Goal: Information Seeking & Learning: Learn about a topic

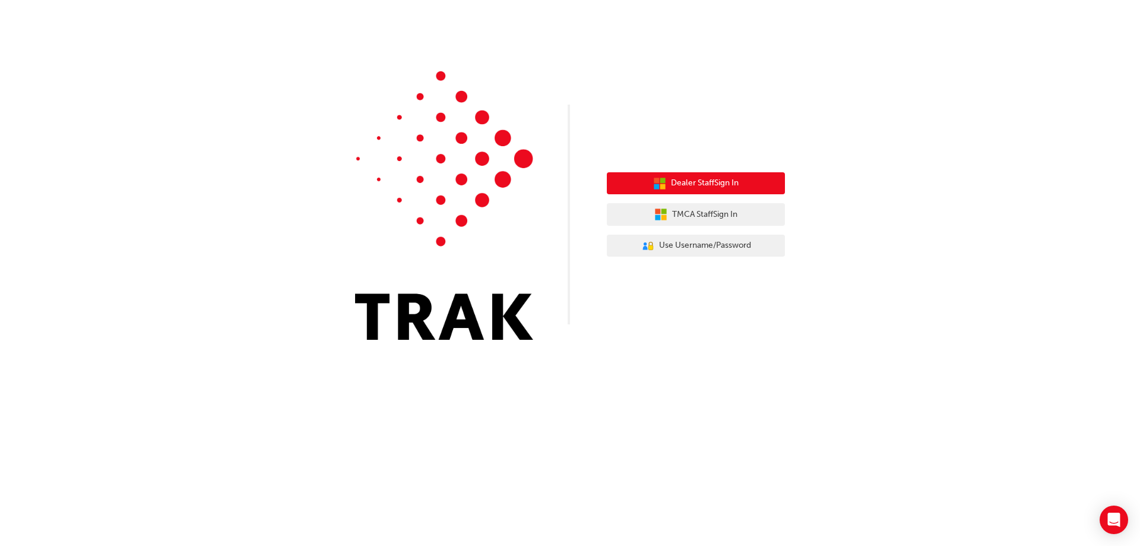
click at [704, 189] on span "Dealer Staff Sign In" at bounding box center [705, 183] width 68 height 14
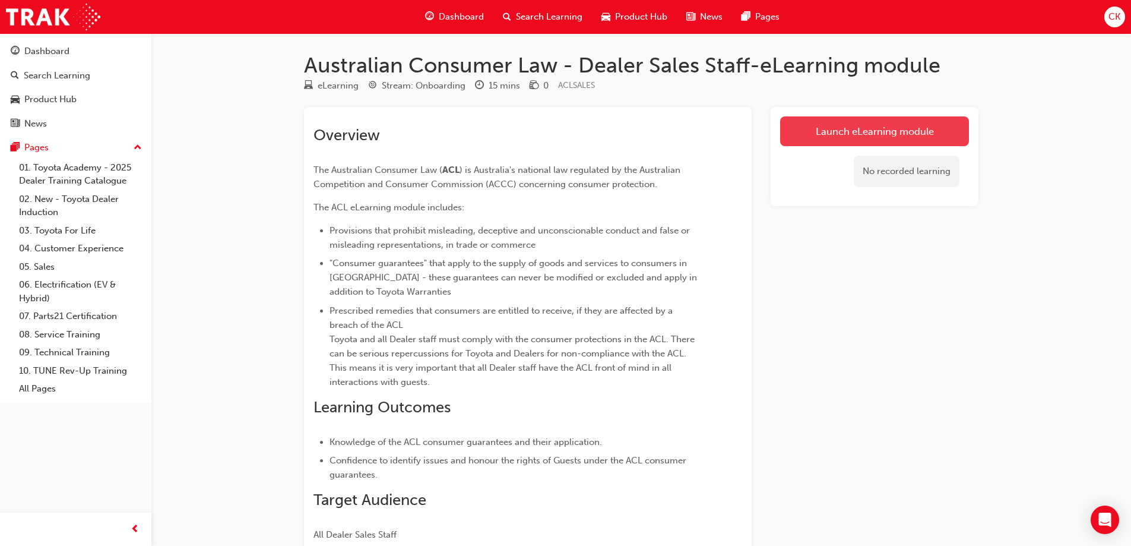
click at [843, 143] on link "Launch eLearning module" at bounding box center [874, 131] width 189 height 30
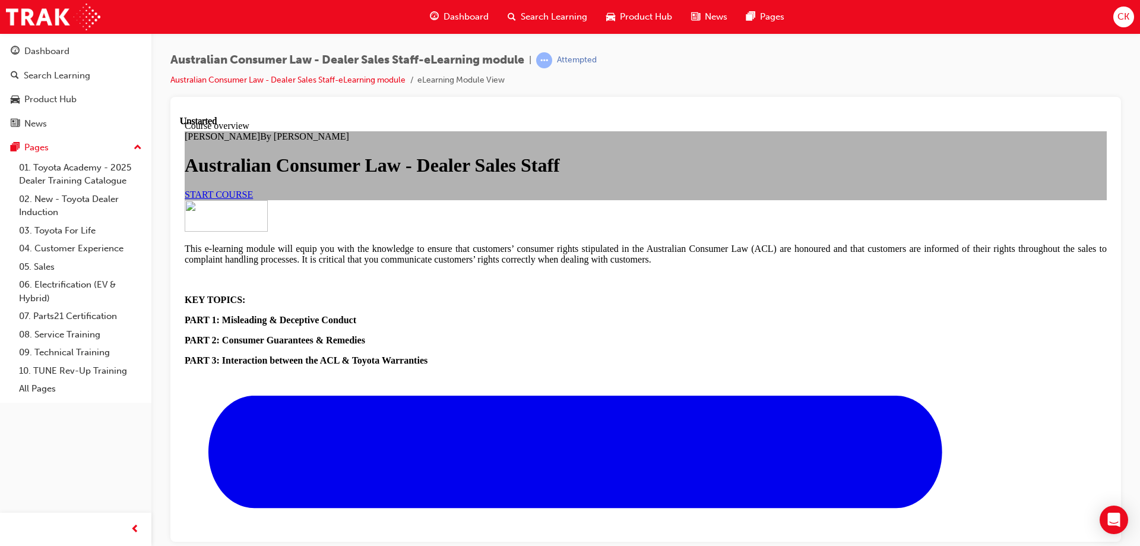
scroll to position [119, 0]
click at [253, 199] on link "START COURSE" at bounding box center [219, 194] width 68 height 10
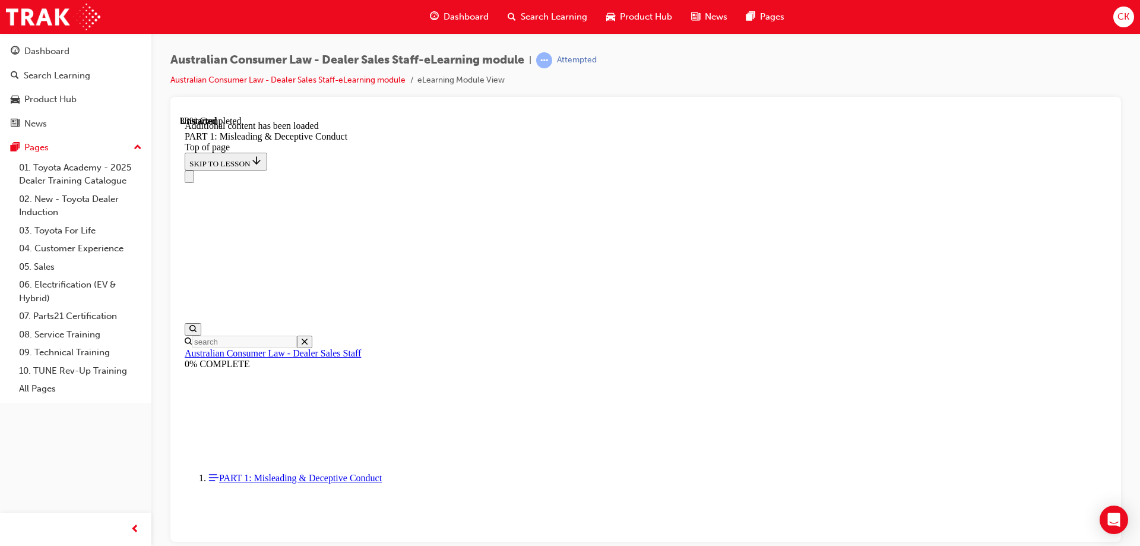
scroll to position [1185, 0]
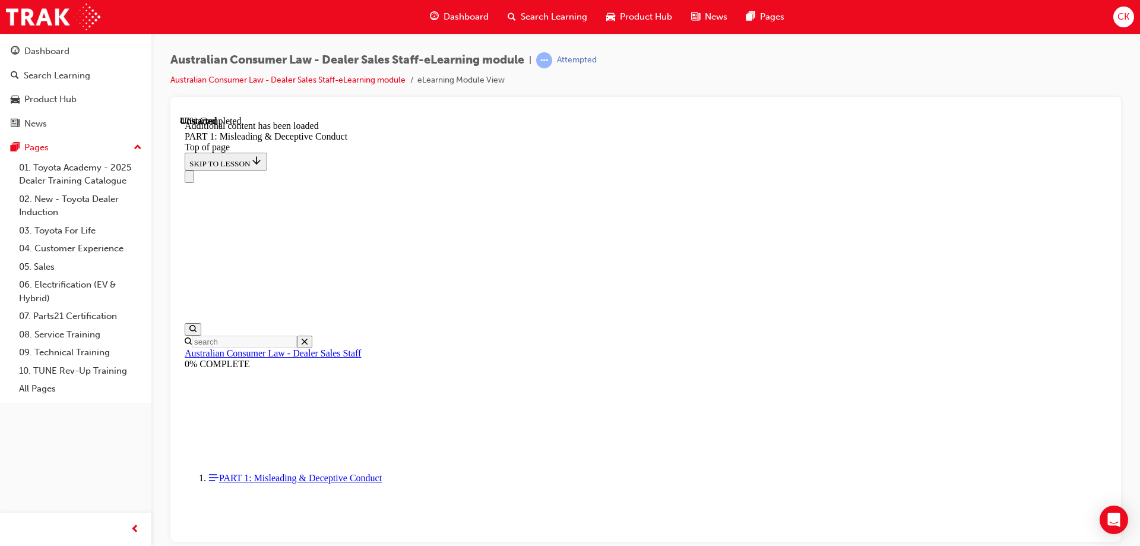
scroll to position [1746, 0]
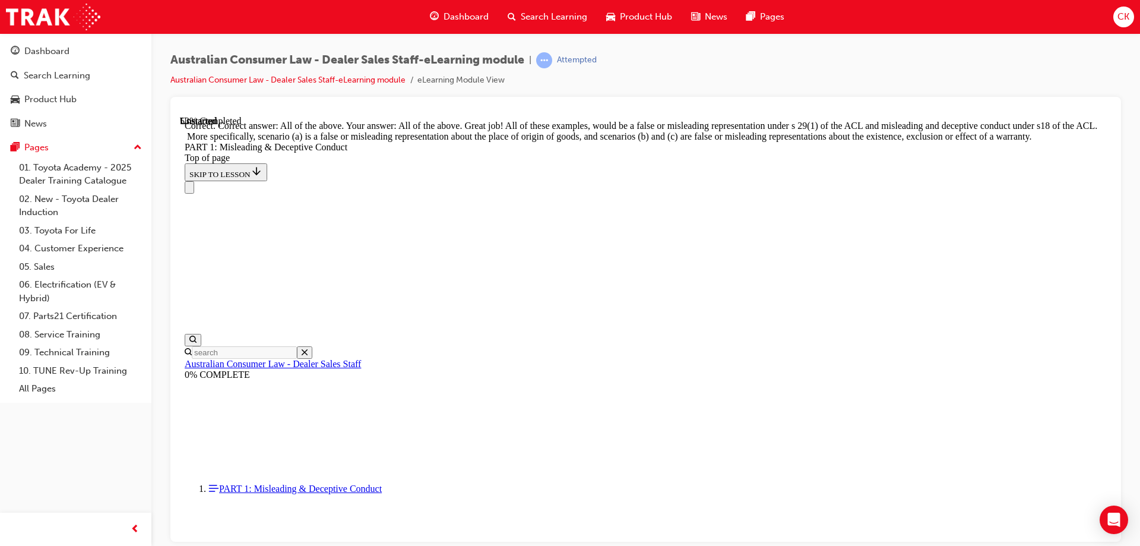
scroll to position [2043, 0]
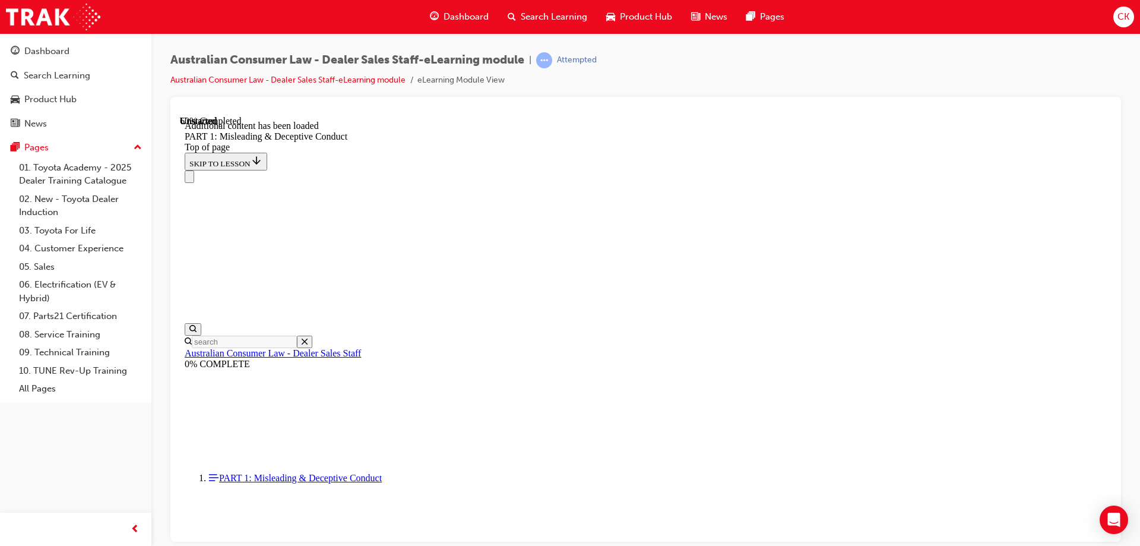
scroll to position [2343, 0]
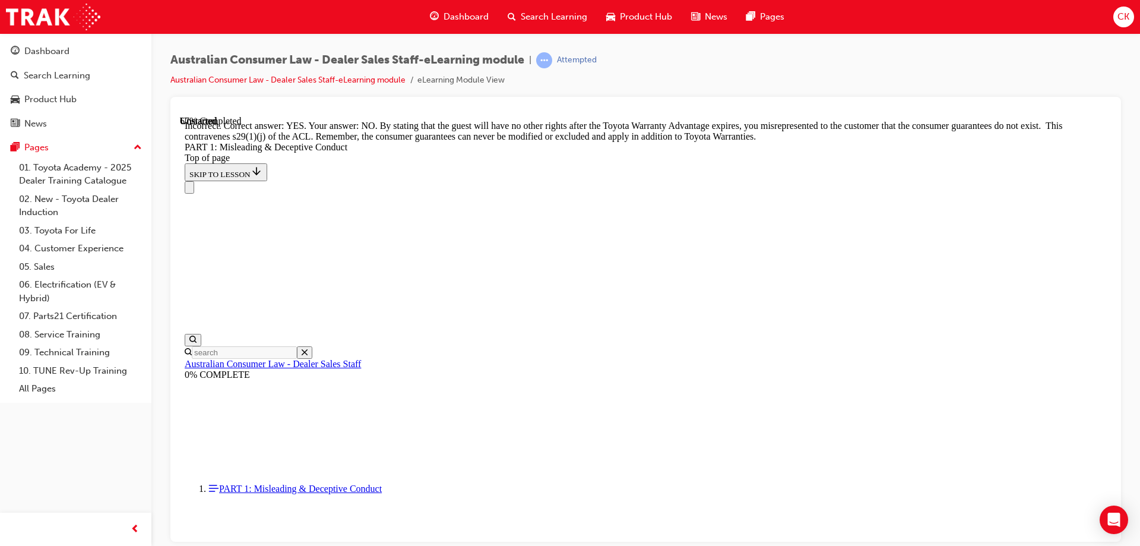
scroll to position [2615, 0]
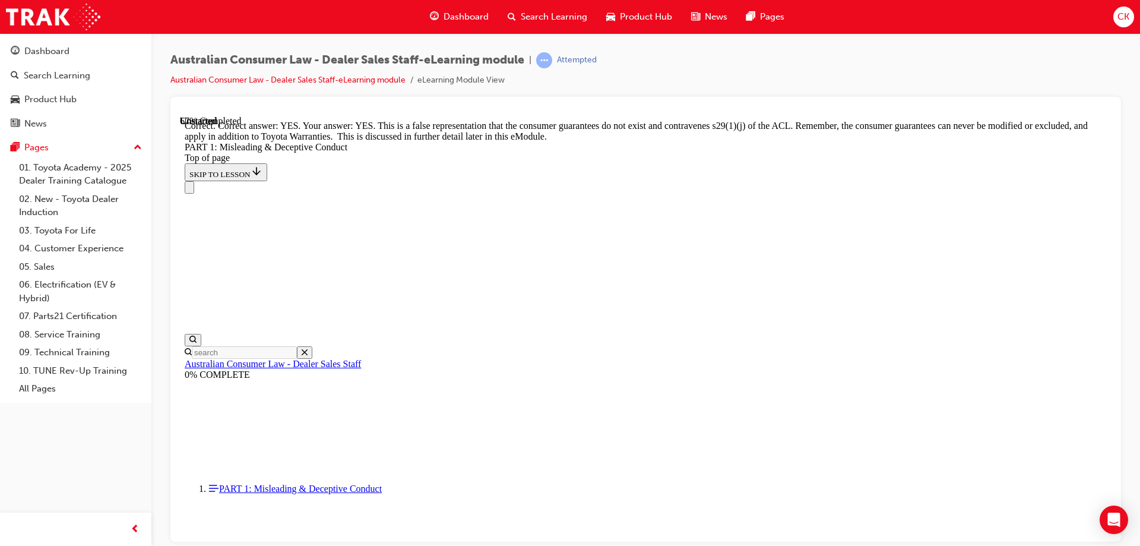
scroll to position [2574, 0]
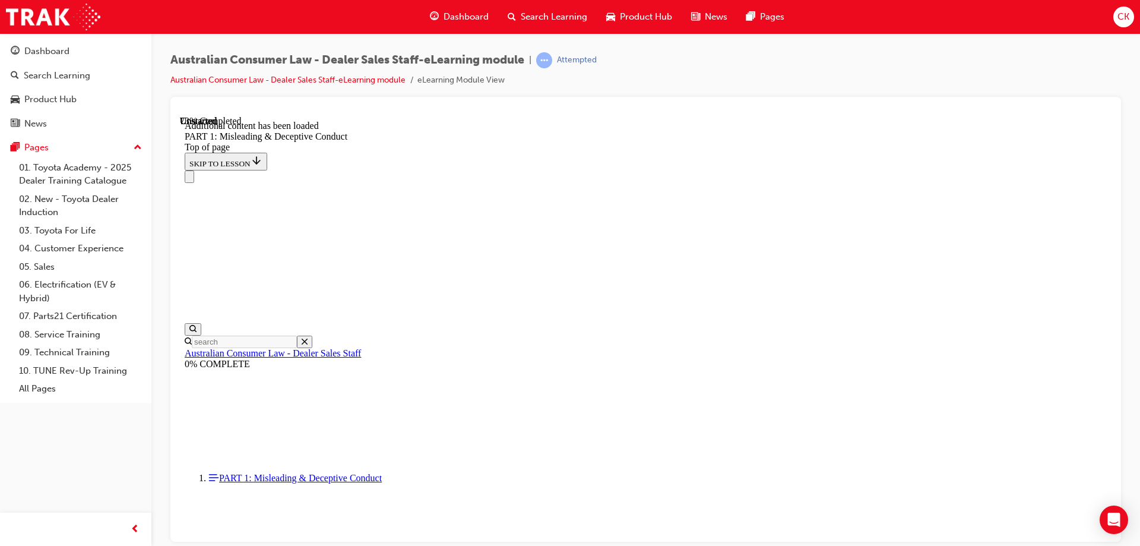
scroll to position [2901, 0]
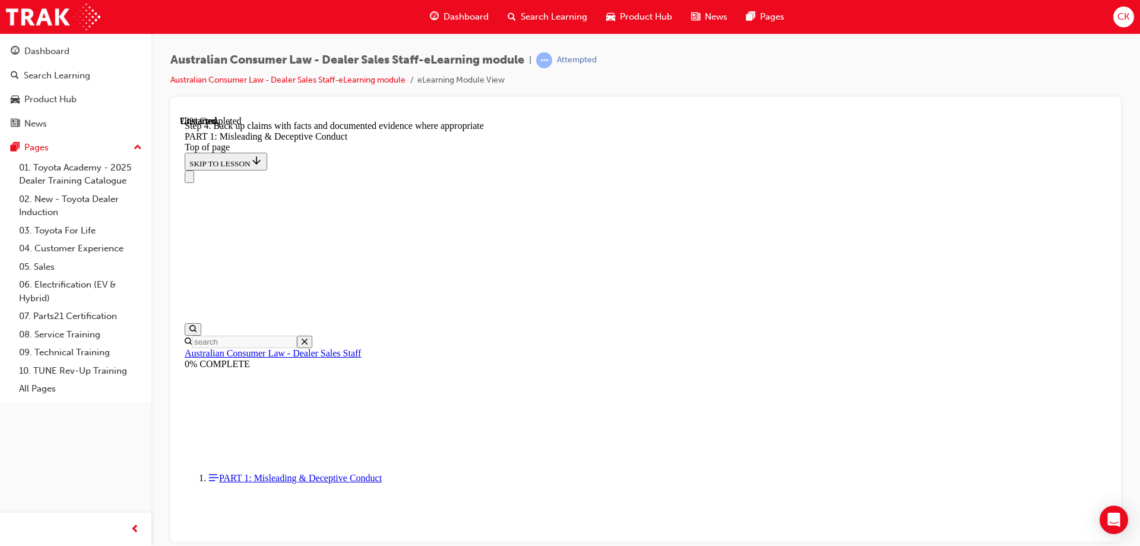
drag, startPoint x: 860, startPoint y: 489, endPoint x: 850, endPoint y: 495, distance: 12.2
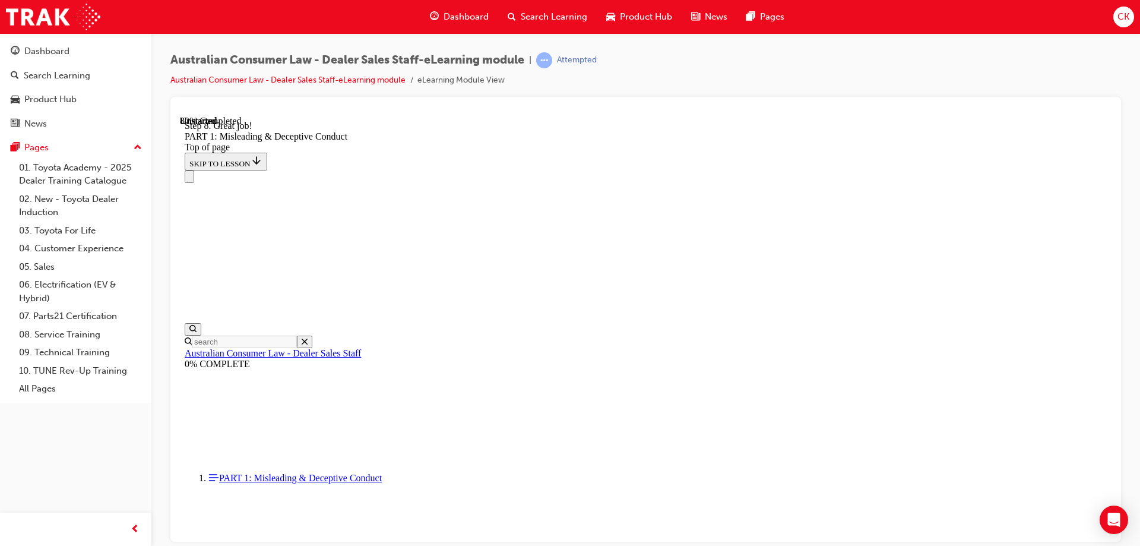
drag, startPoint x: 850, startPoint y: 495, endPoint x: 813, endPoint y: 461, distance: 49.6
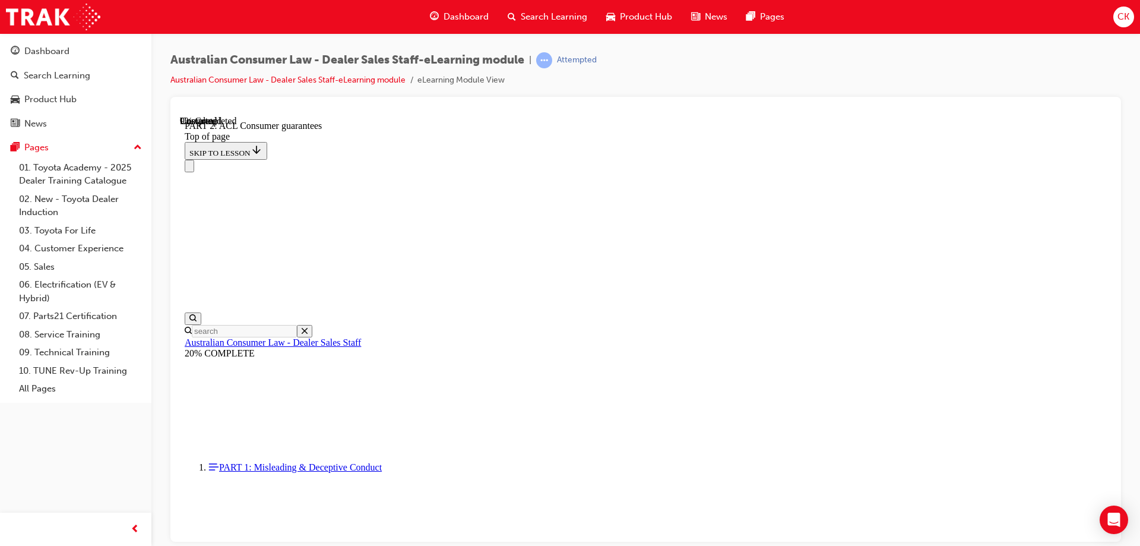
scroll to position [1937, 0]
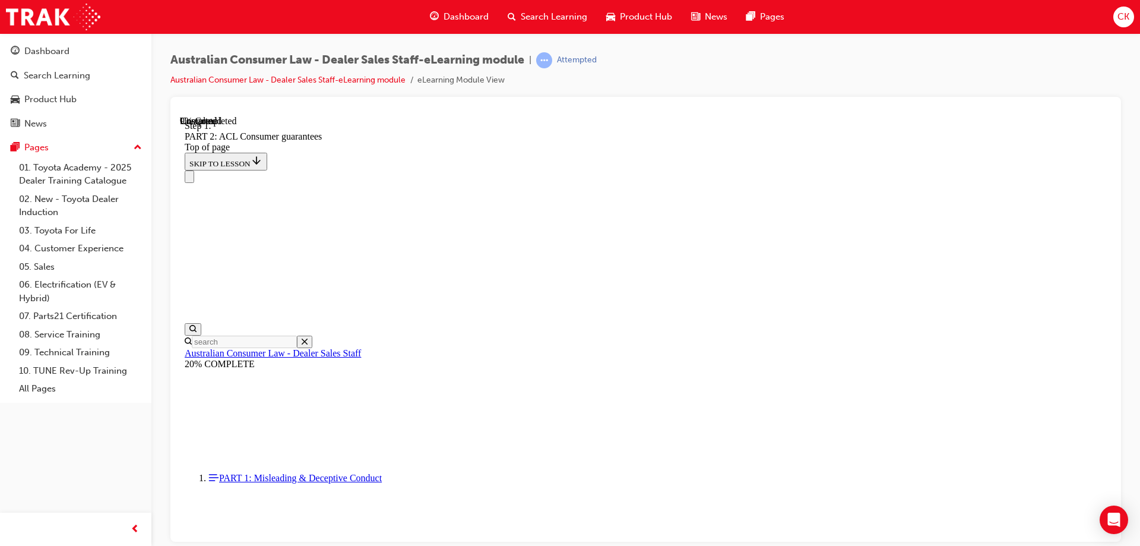
scroll to position [1925, 0]
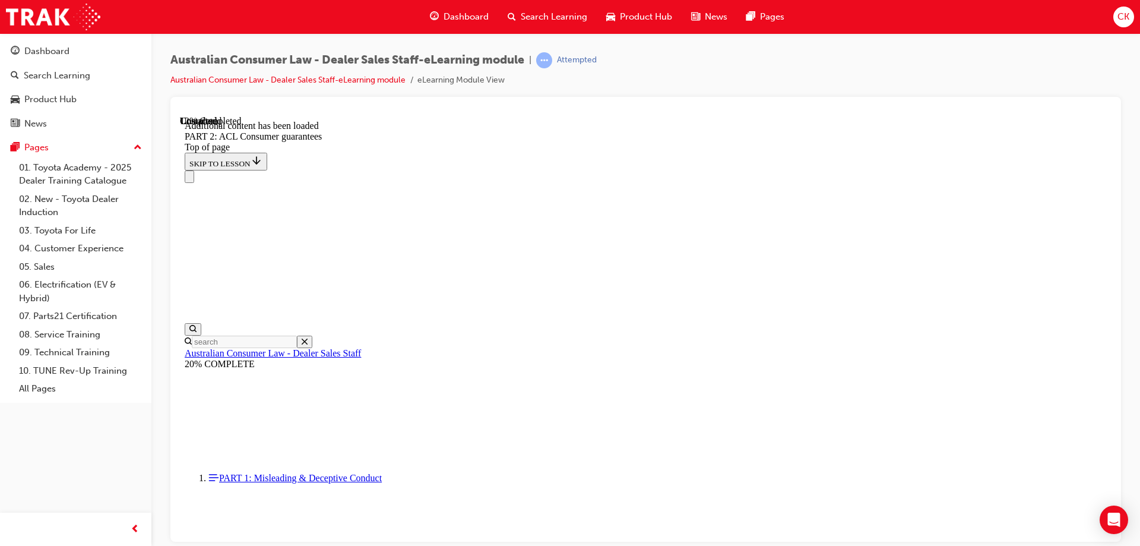
scroll to position [2246, 0]
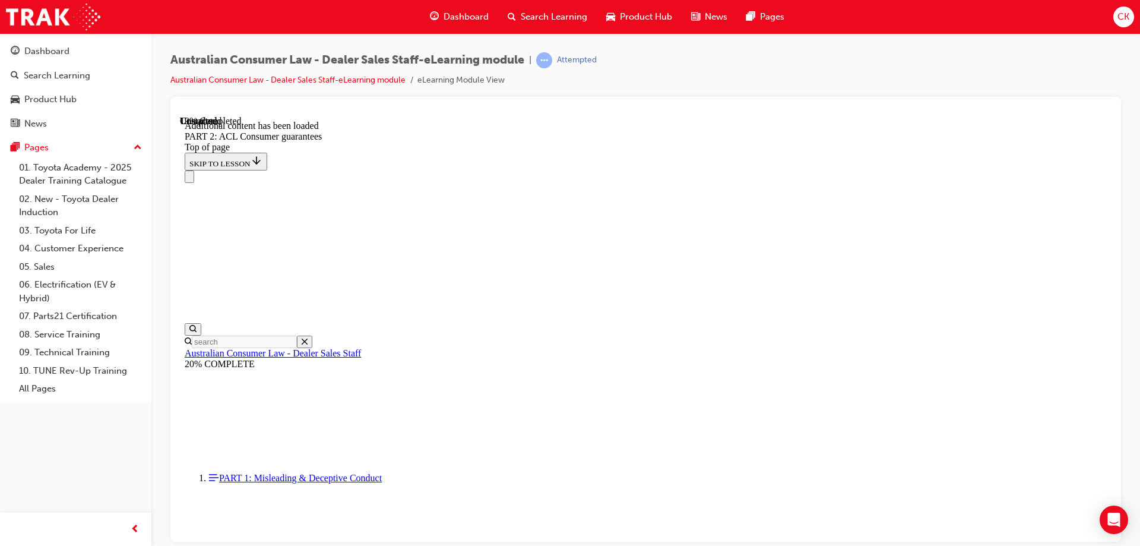
scroll to position [2922, 0]
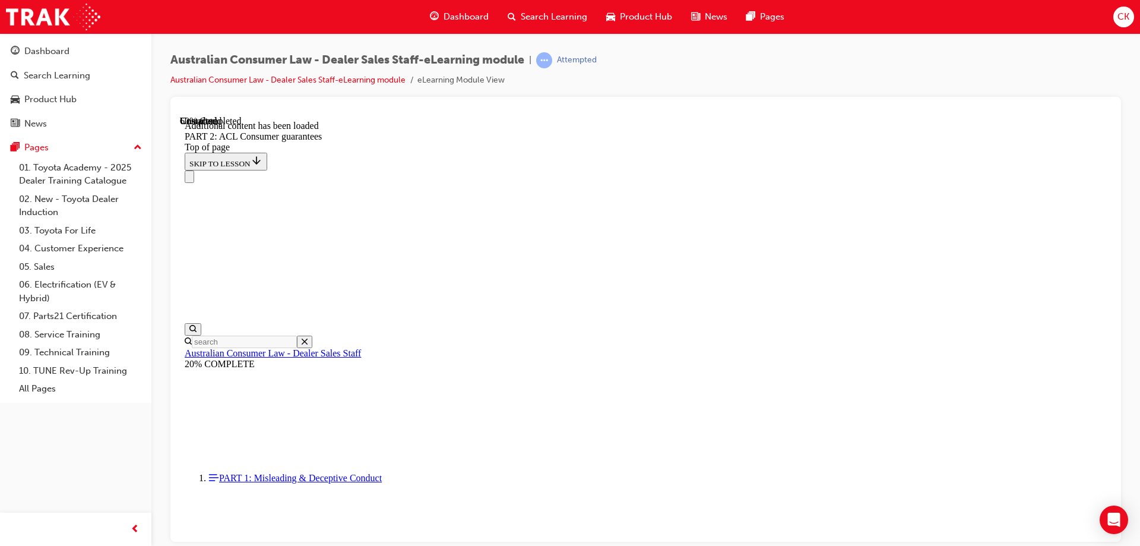
scroll to position [7382, 0]
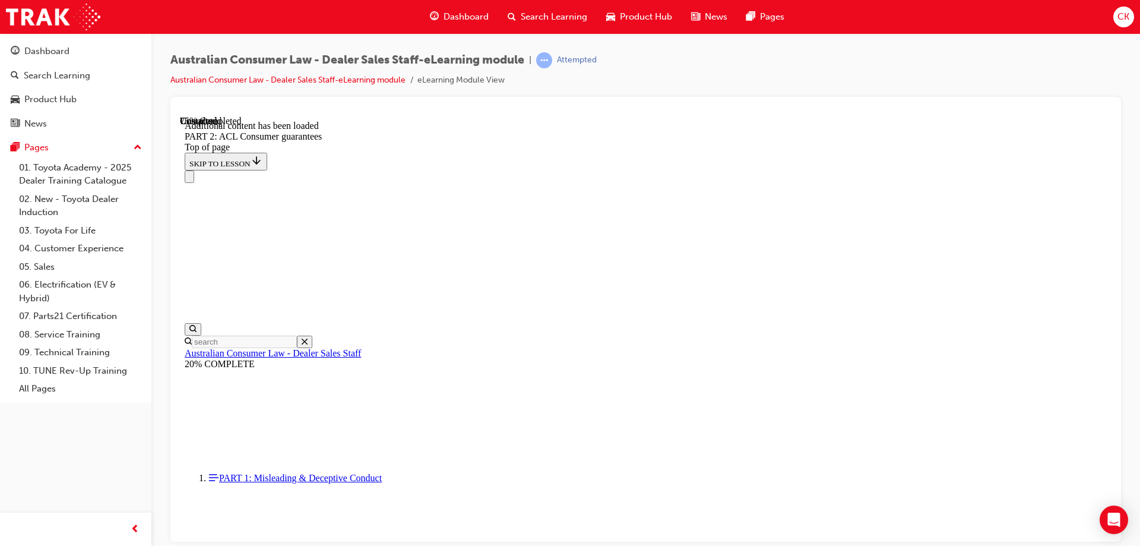
scroll to position [9899, 0]
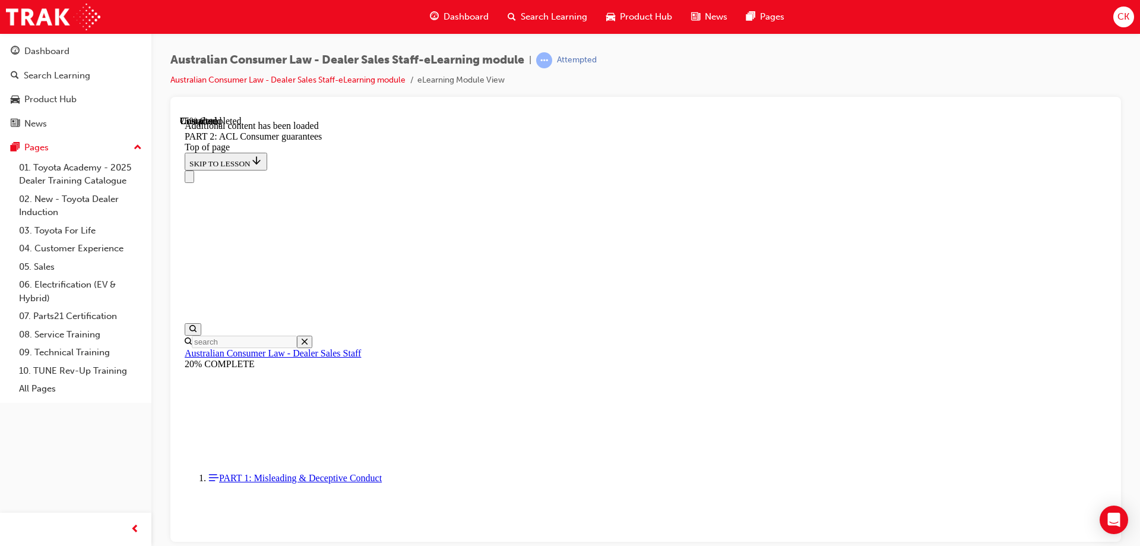
scroll to position [9920, 0]
drag, startPoint x: 730, startPoint y: 467, endPoint x: 723, endPoint y: 464, distance: 7.7
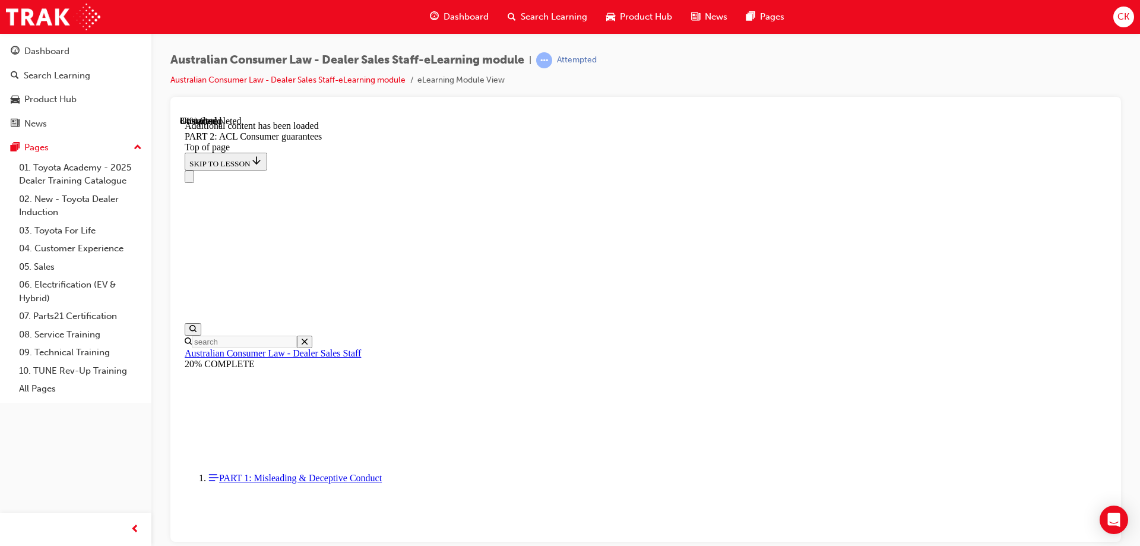
scroll to position [11681, 0]
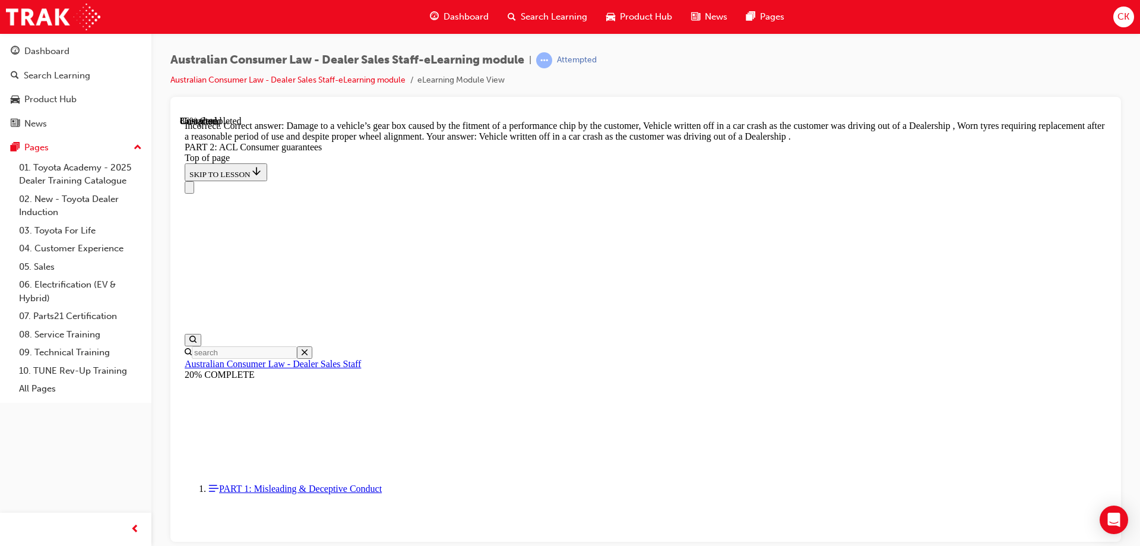
scroll to position [11740, 0]
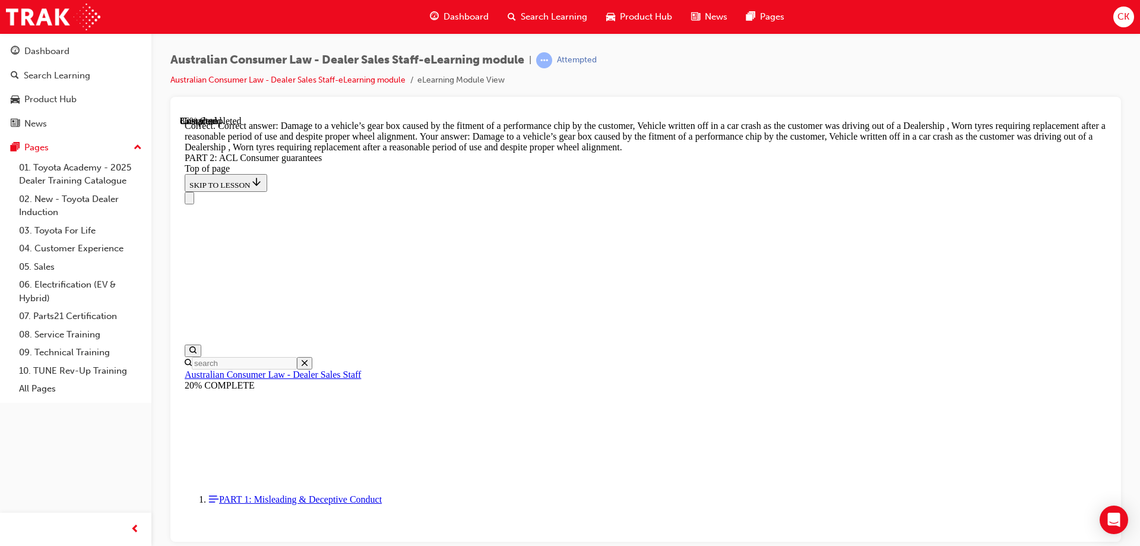
scroll to position [11859, 0]
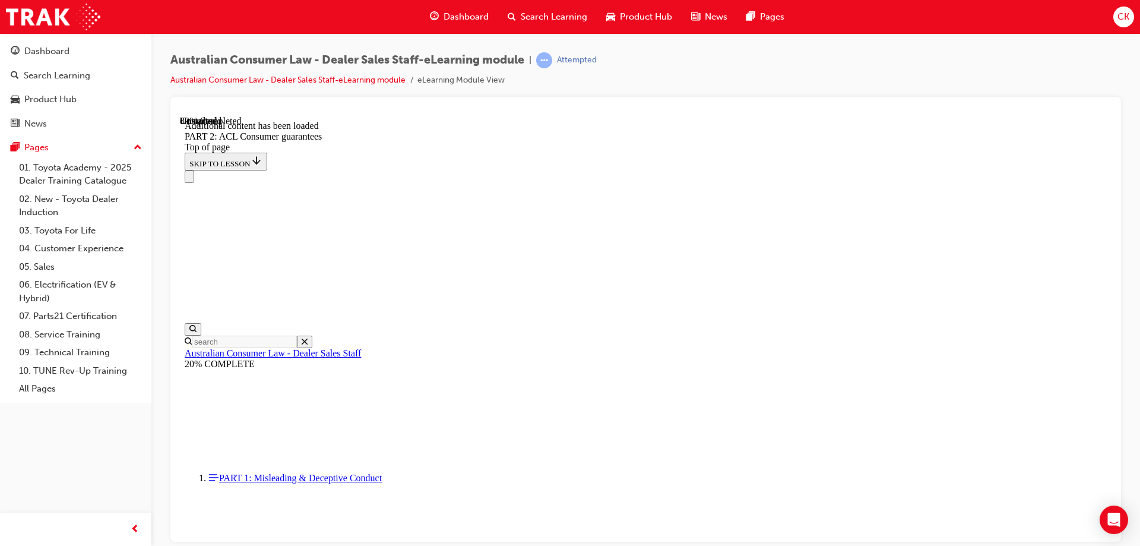
scroll to position [12899, 0]
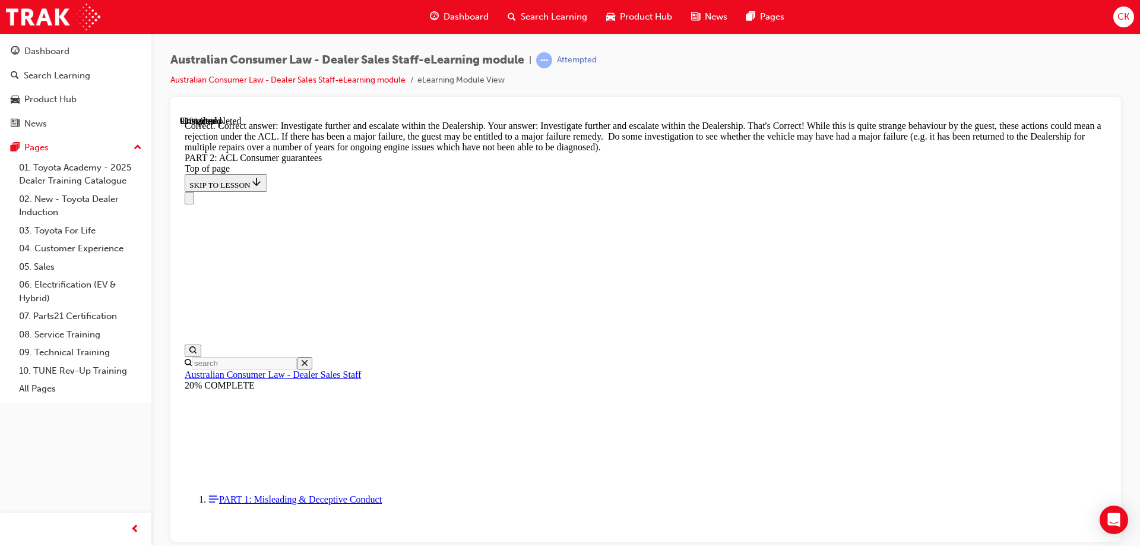
scroll to position [13137, 0]
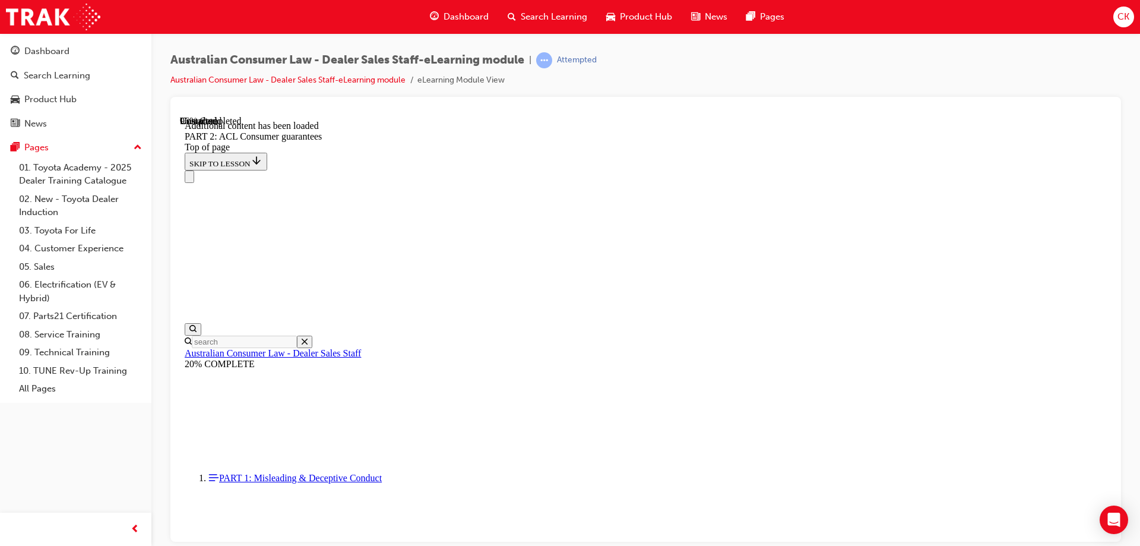
scroll to position [14195, 0]
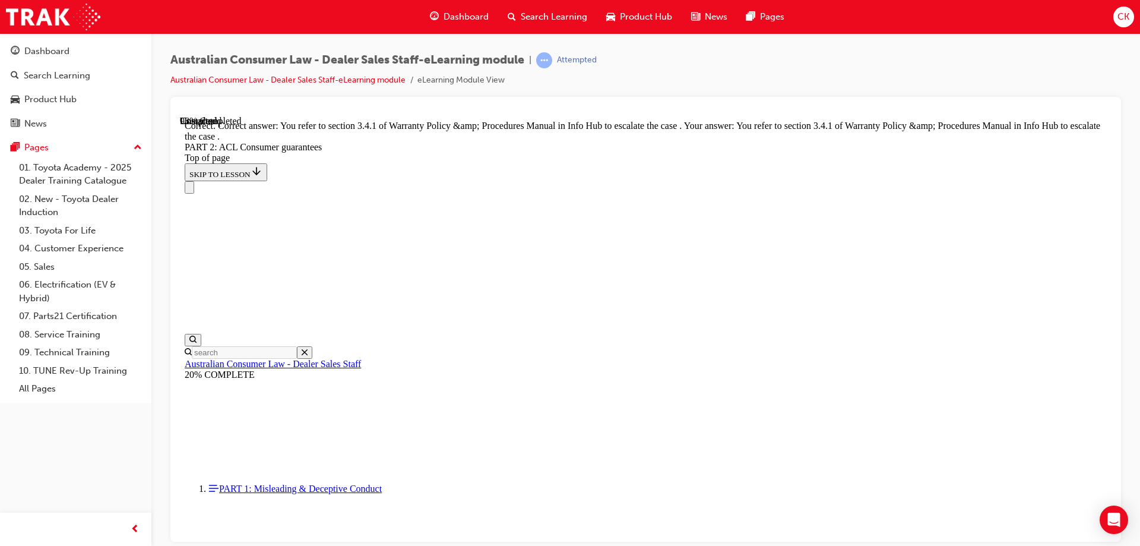
scroll to position [14916, 0]
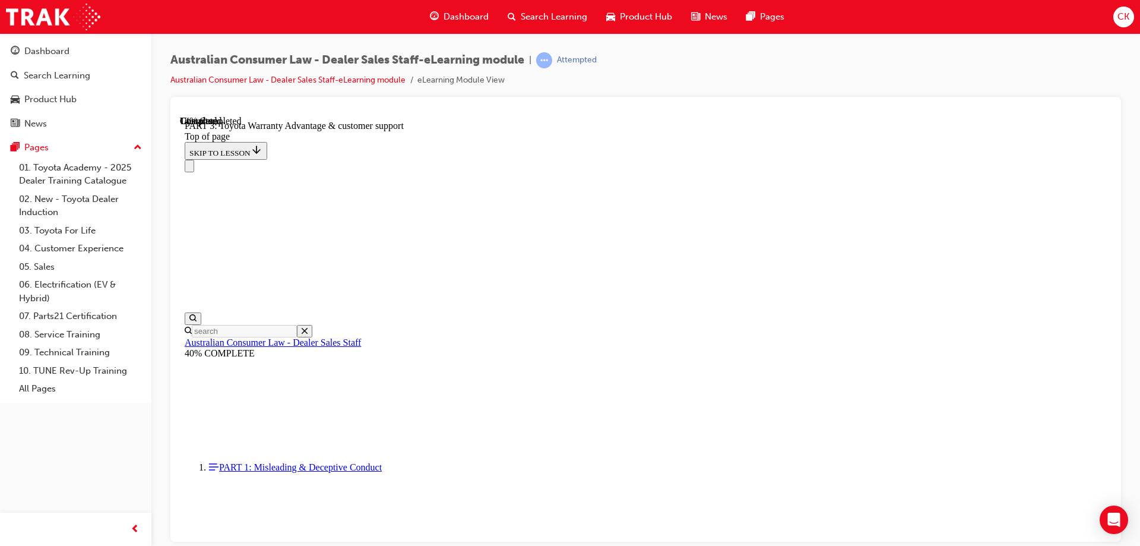
scroll to position [749, 0]
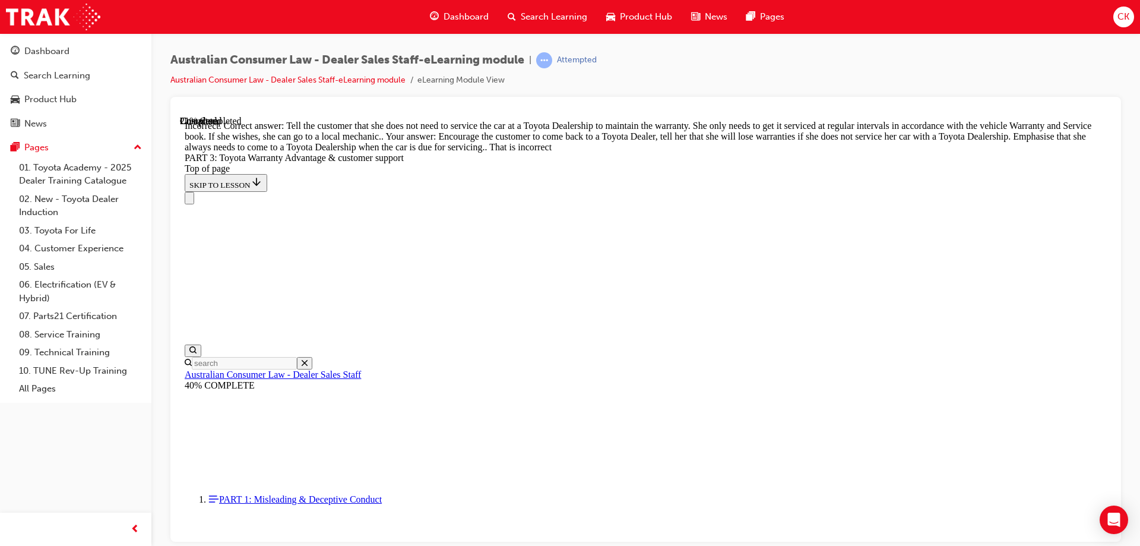
scroll to position [868, 0]
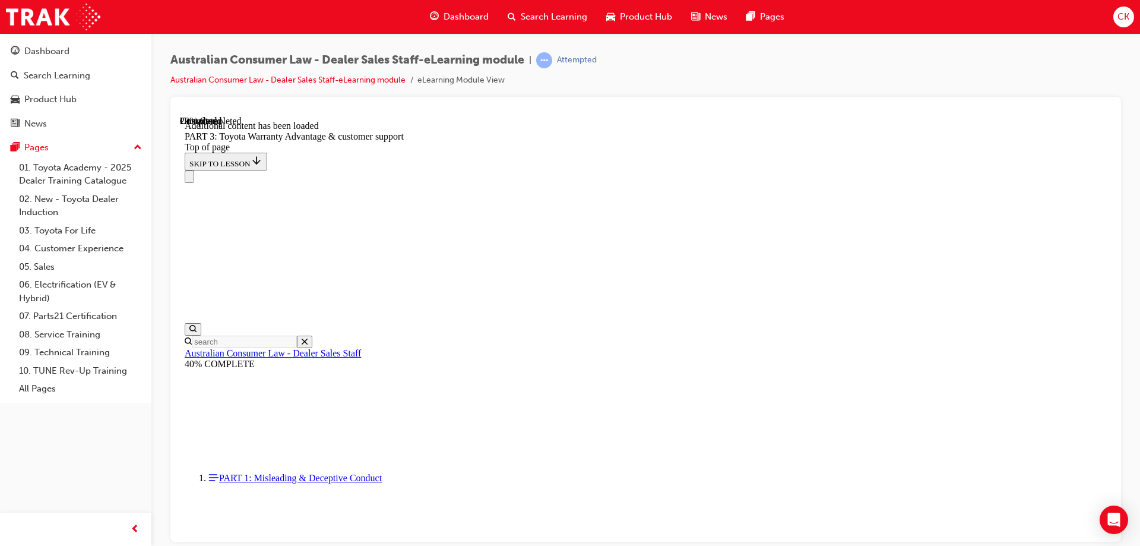
scroll to position [1386, 0]
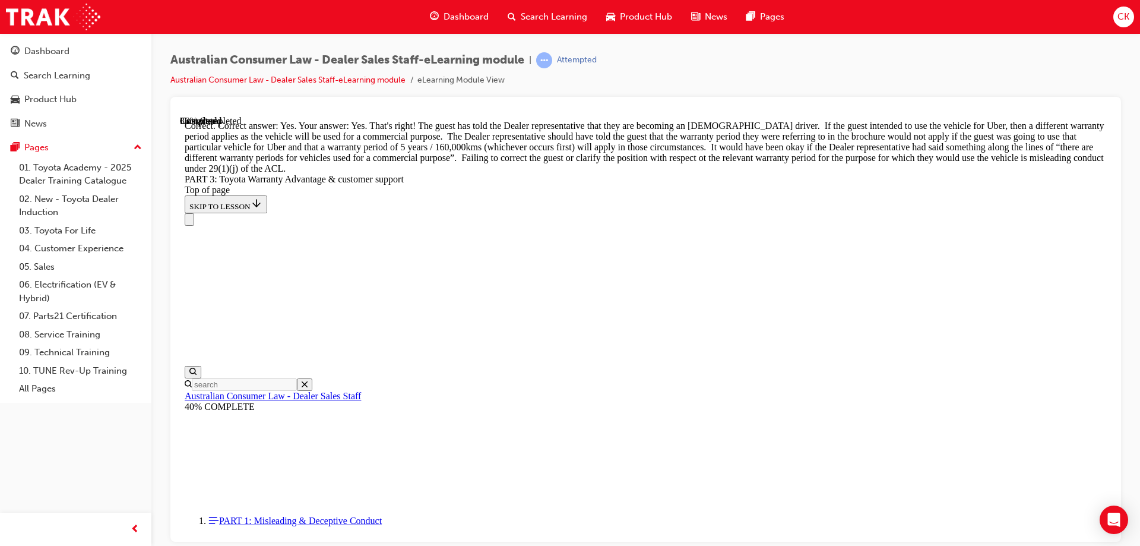
scroll to position [1791, 0]
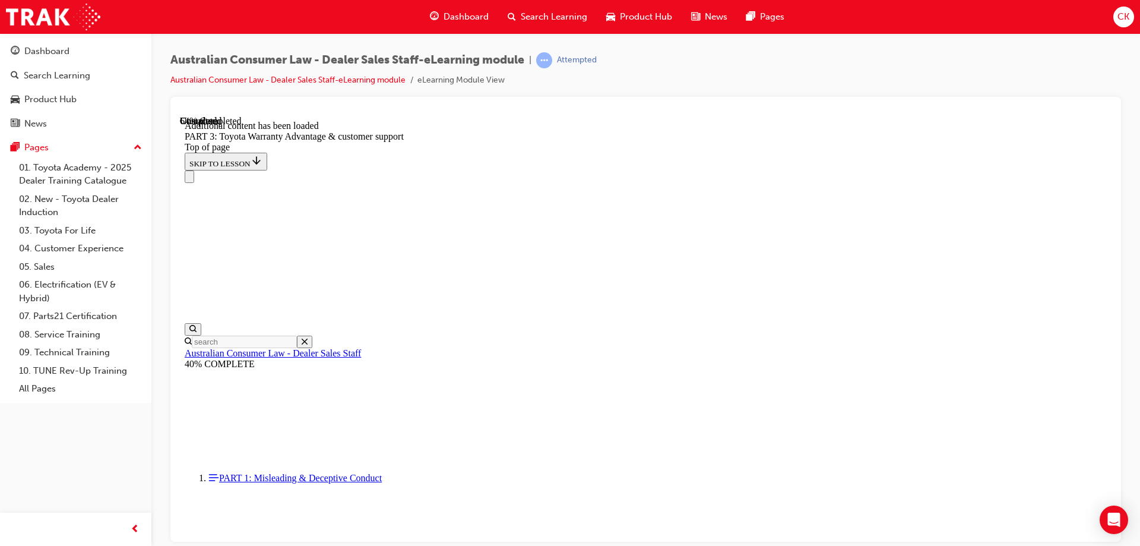
scroll to position [3101, 0]
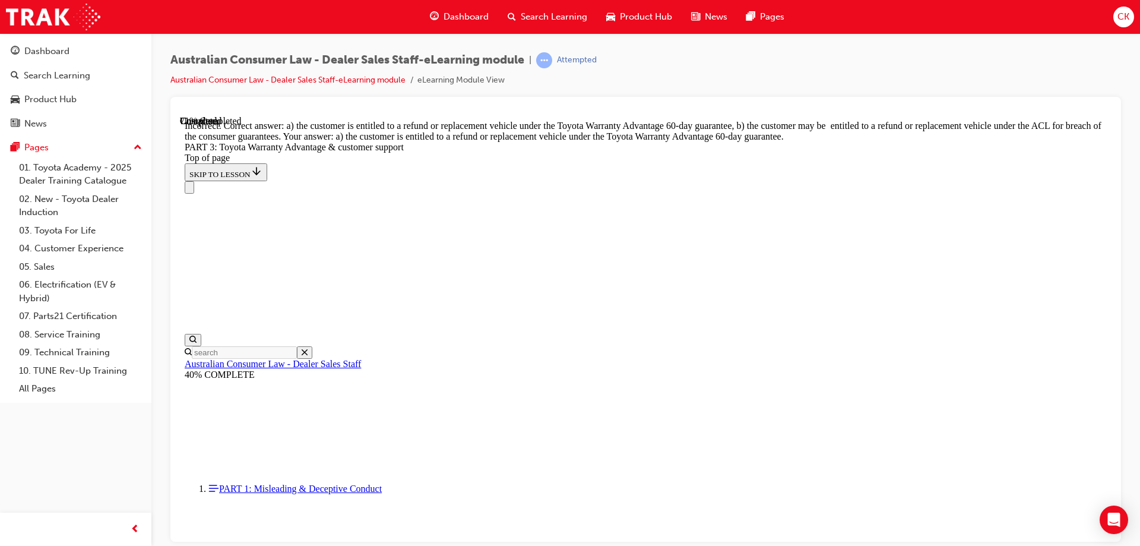
scroll to position [3242, 0]
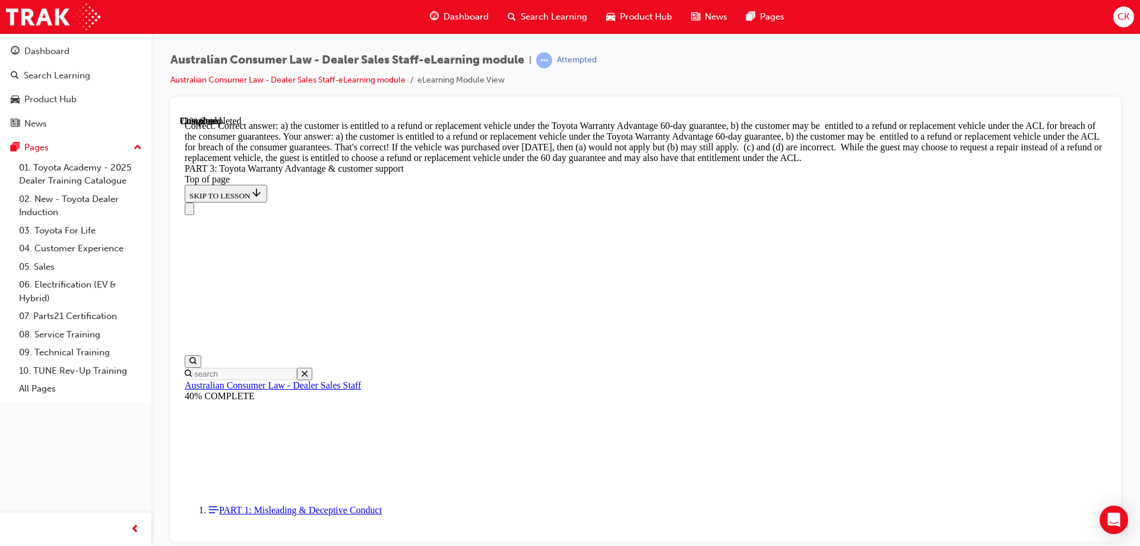
scroll to position [3420, 0]
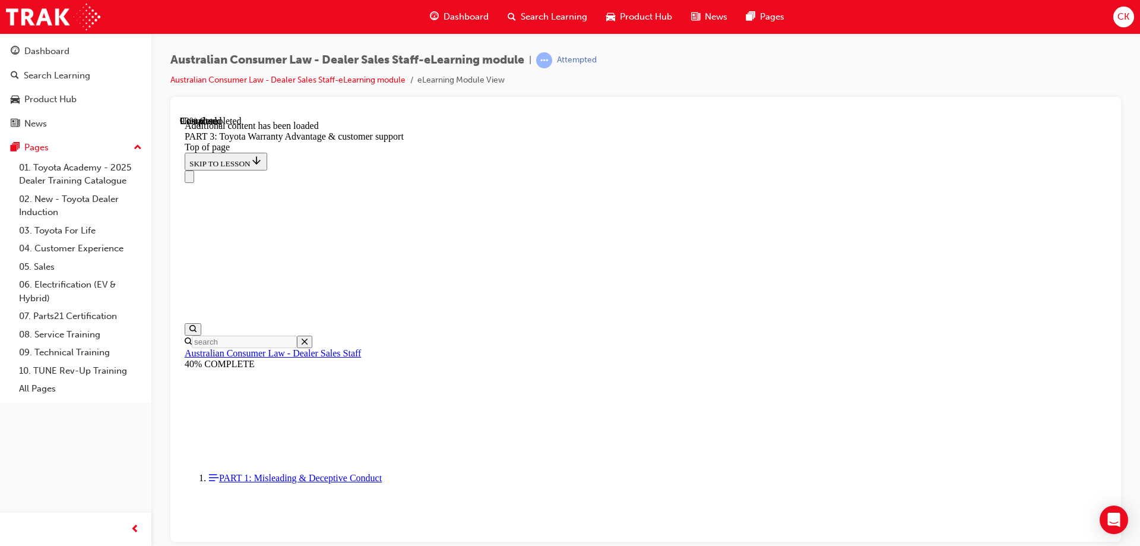
scroll to position [3774, 0]
